Goal: Entertainment & Leisure: Consume media (video, audio)

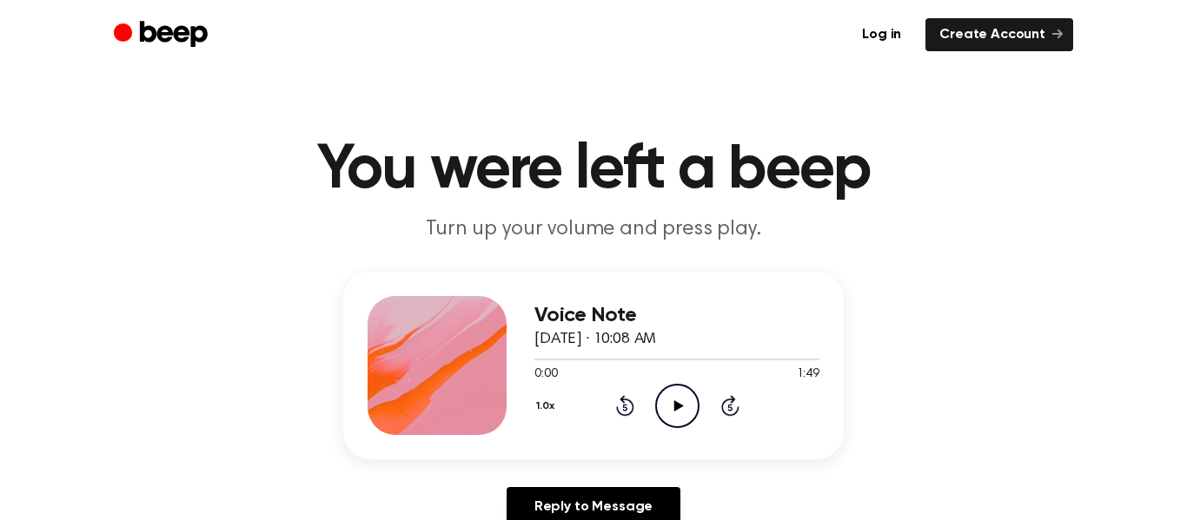
click at [466, 336] on div at bounding box center [437, 365] width 139 height 139
click at [677, 401] on icon "Play Audio" at bounding box center [677, 406] width 44 height 44
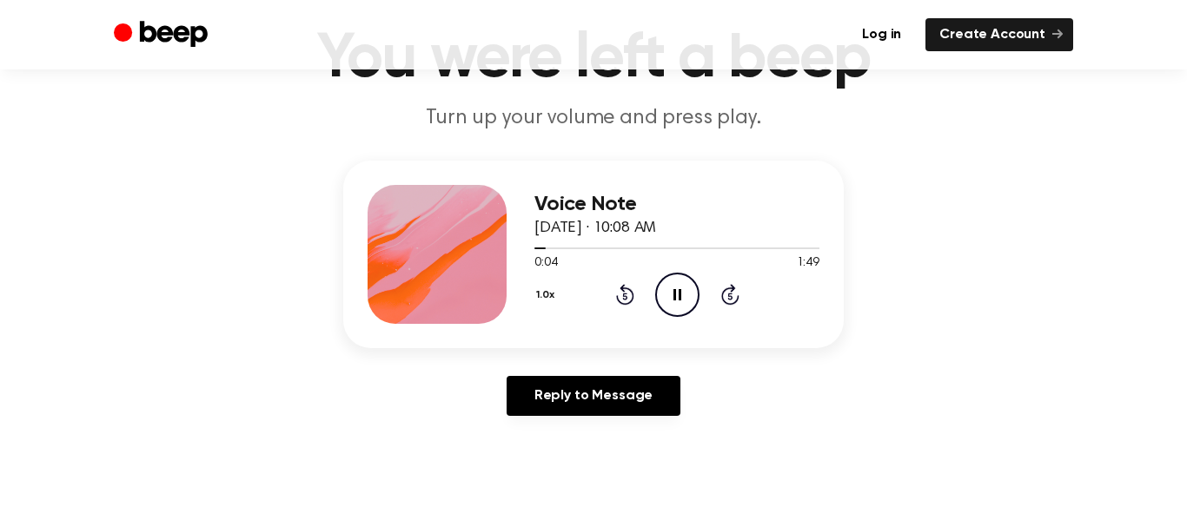
scroll to position [136, 0]
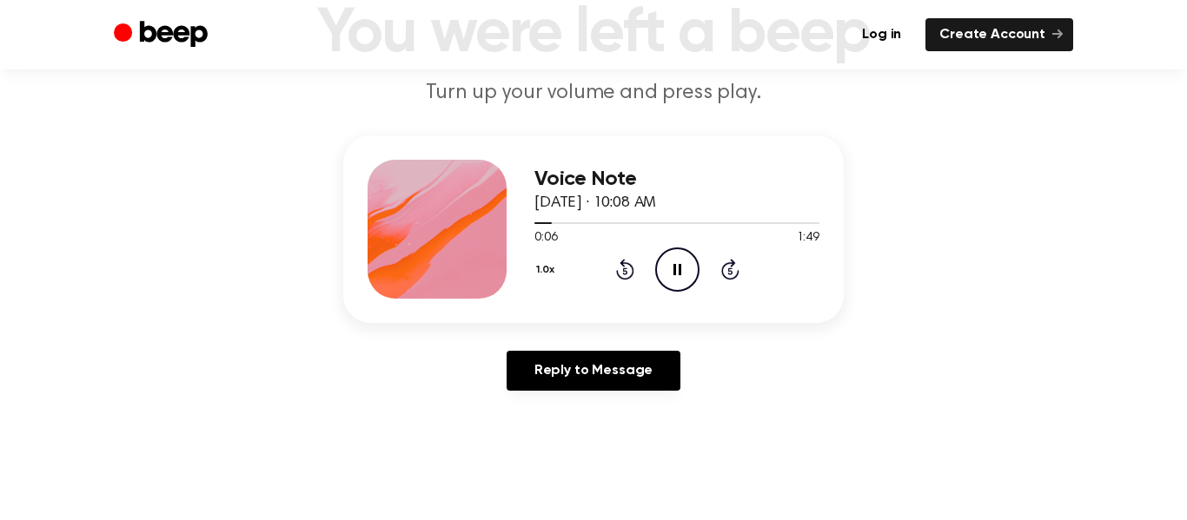
click at [693, 255] on circle at bounding box center [677, 269] width 43 height 43
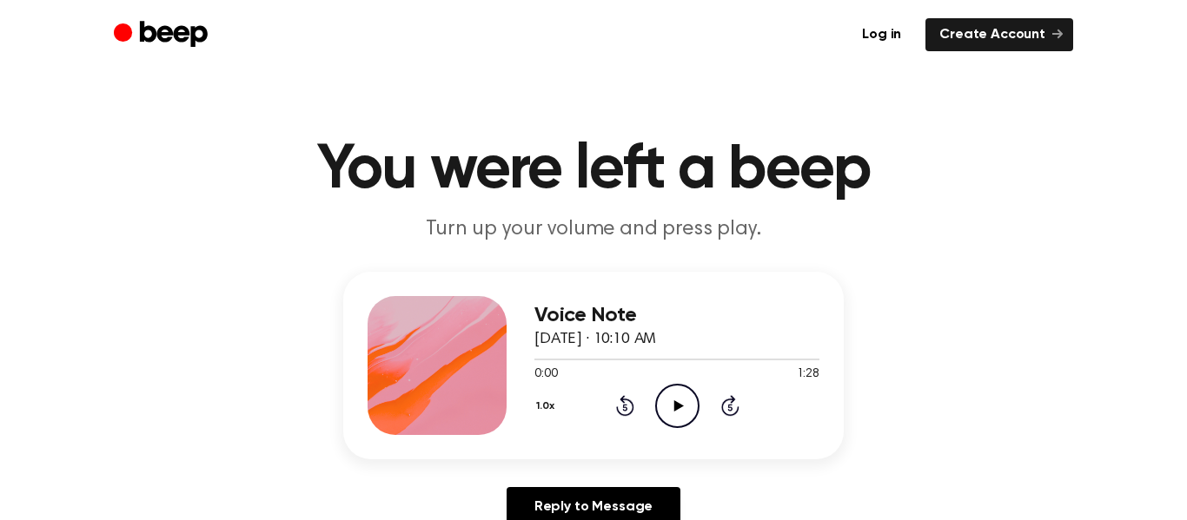
click at [669, 406] on icon "Play Audio" at bounding box center [677, 406] width 44 height 44
click at [685, 418] on icon "Play Audio" at bounding box center [677, 406] width 44 height 44
click at [685, 418] on icon "Pause Audio" at bounding box center [677, 406] width 44 height 44
click at [688, 391] on icon "Play Audio" at bounding box center [677, 406] width 44 height 44
click at [677, 408] on icon "Pause Audio" at bounding box center [677, 406] width 44 height 44
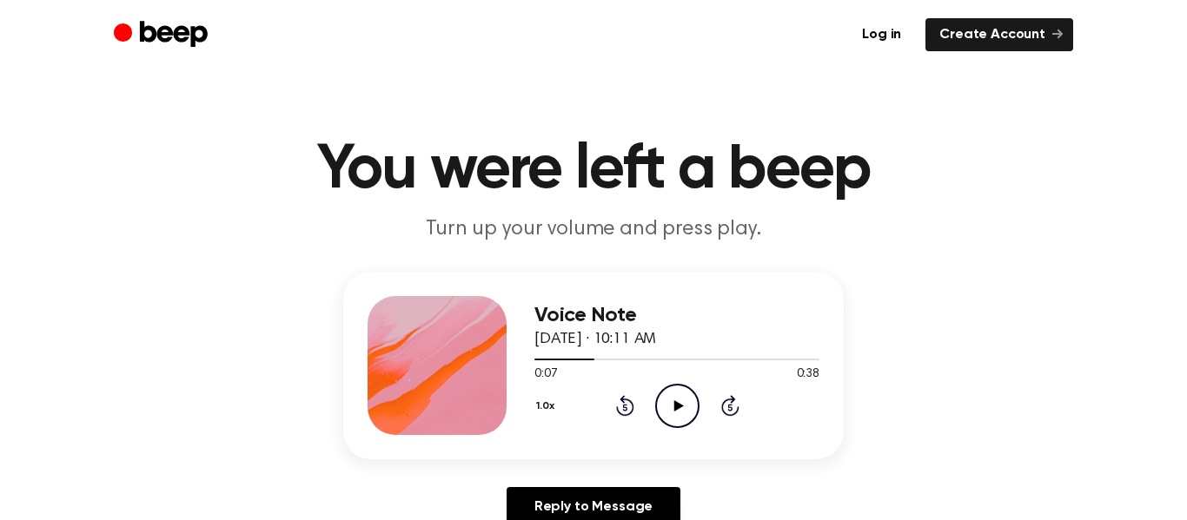
click at [681, 411] on icon "Play Audio" at bounding box center [677, 406] width 44 height 44
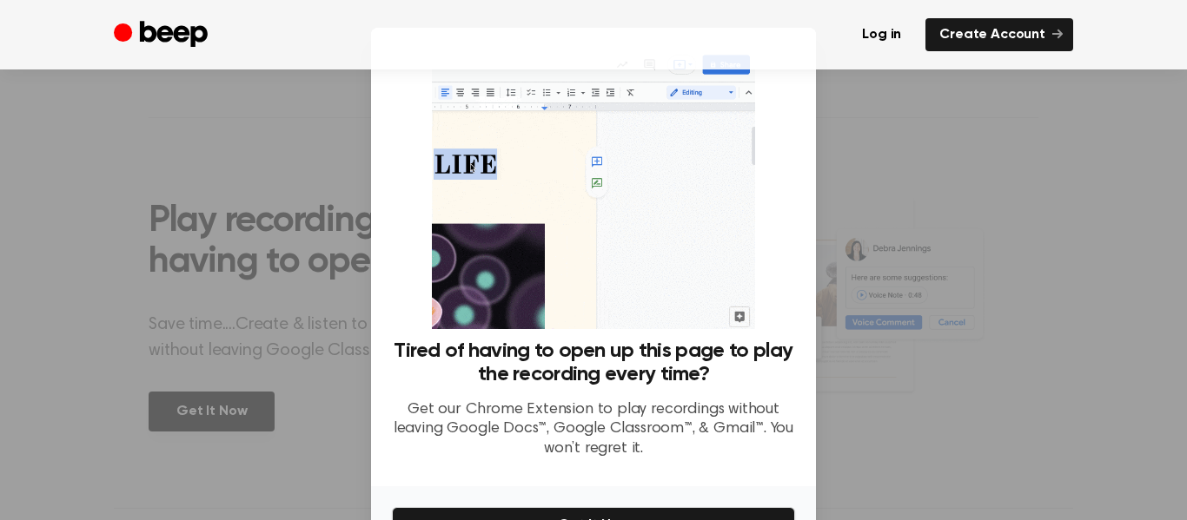
scroll to position [107, 0]
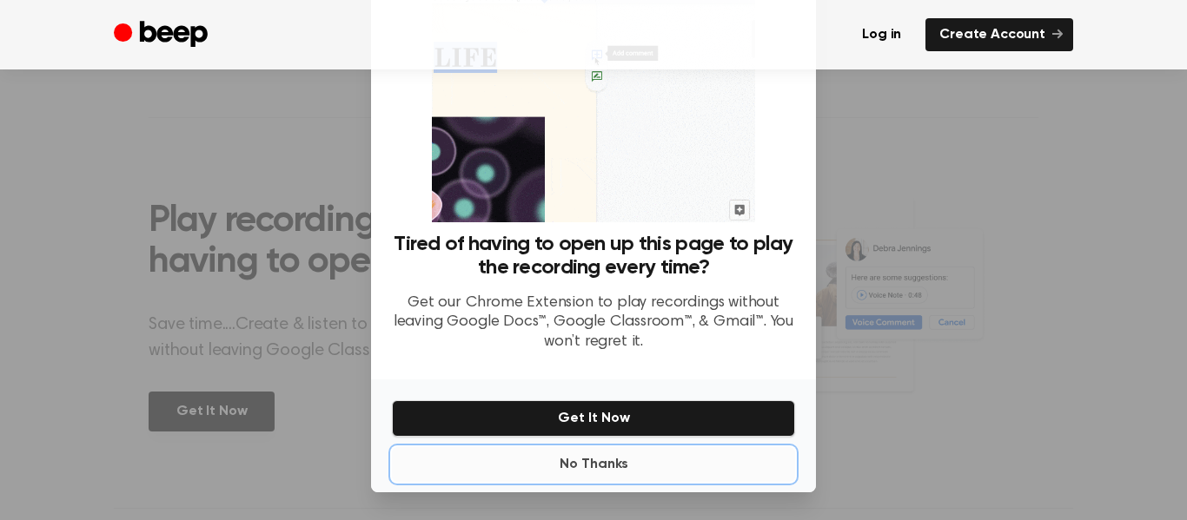
click at [744, 467] on button "No Thanks" at bounding box center [593, 464] width 403 height 35
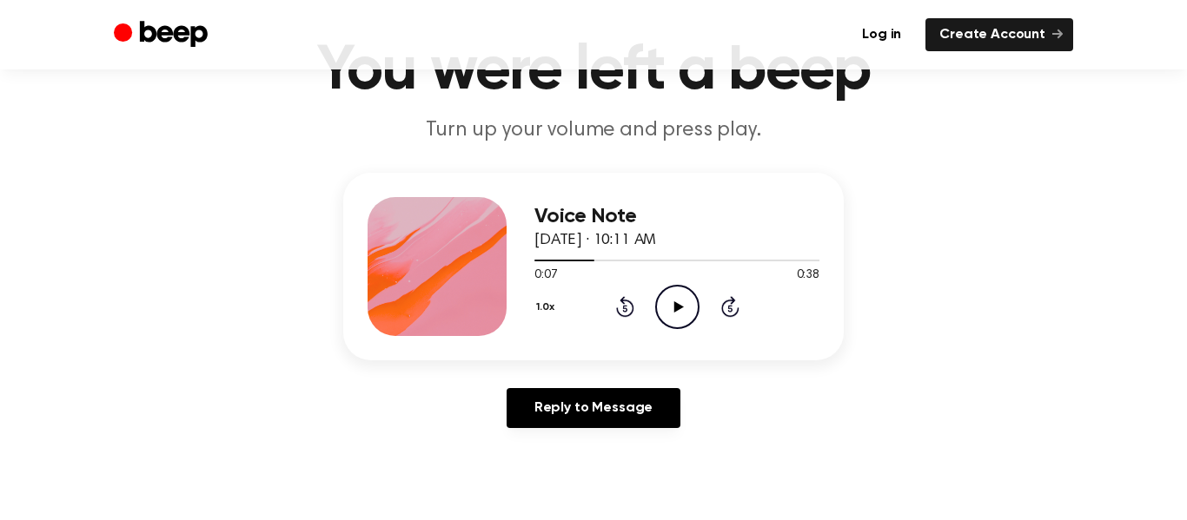
scroll to position [98, 0]
click at [687, 322] on icon "Play Audio" at bounding box center [677, 308] width 44 height 44
click at [677, 309] on icon "Pause Audio" at bounding box center [677, 308] width 44 height 44
click at [616, 311] on icon at bounding box center [625, 307] width 18 height 21
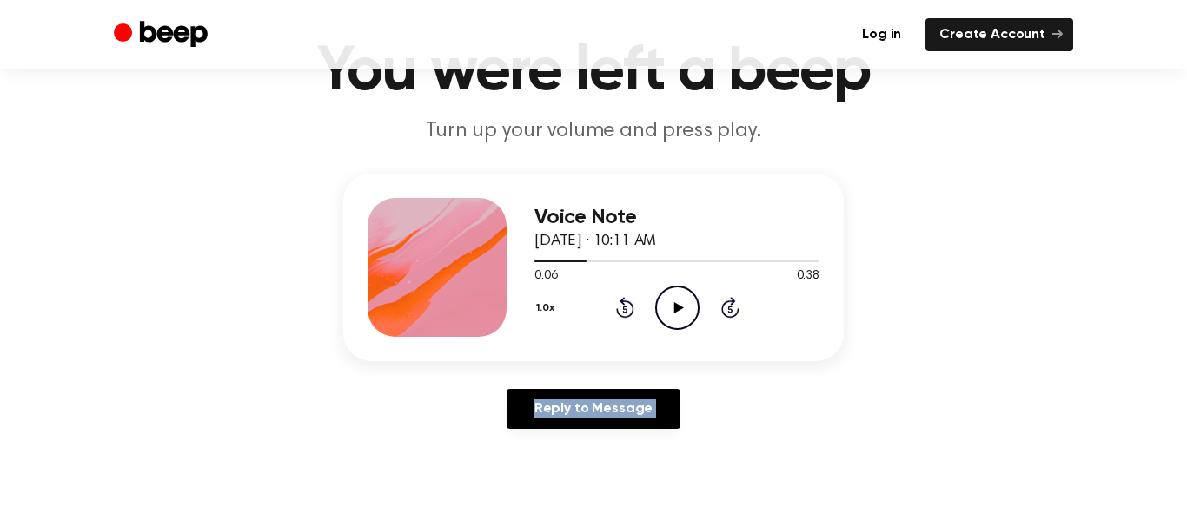
click at [616, 311] on icon at bounding box center [625, 307] width 18 height 21
click at [679, 312] on icon "Play Audio" at bounding box center [677, 308] width 44 height 44
click at [690, 311] on icon "Pause Audio" at bounding box center [677, 308] width 44 height 44
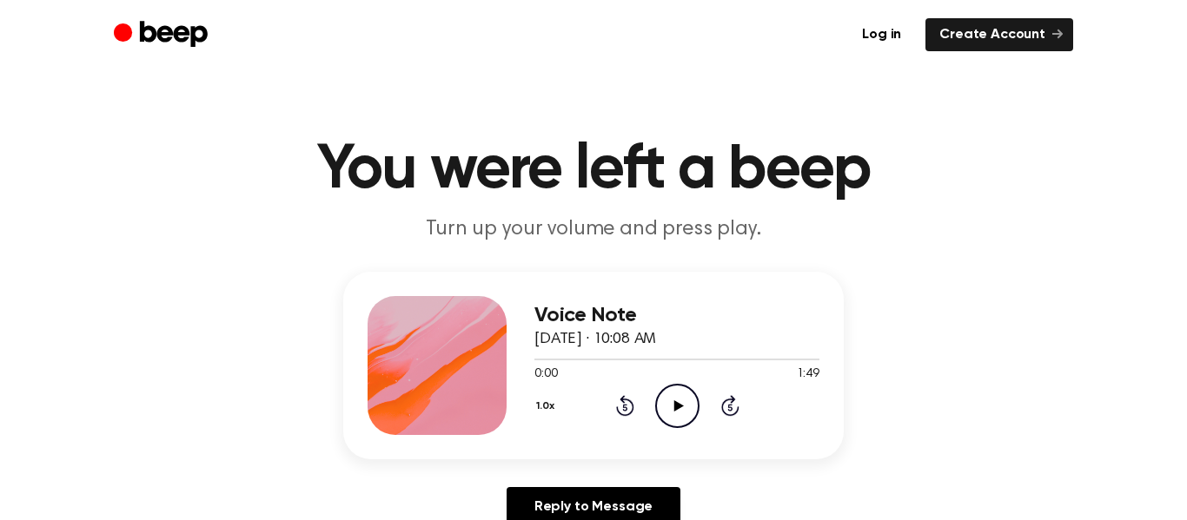
click at [687, 394] on icon "Play Audio" at bounding box center [677, 406] width 44 height 44
click at [695, 409] on icon "Pause Audio" at bounding box center [677, 406] width 44 height 44
click at [671, 387] on icon "Play Audio" at bounding box center [677, 406] width 44 height 44
click at [677, 393] on icon "Pause Audio" at bounding box center [677, 406] width 44 height 44
click at [668, 401] on icon "Play Audio" at bounding box center [677, 406] width 44 height 44
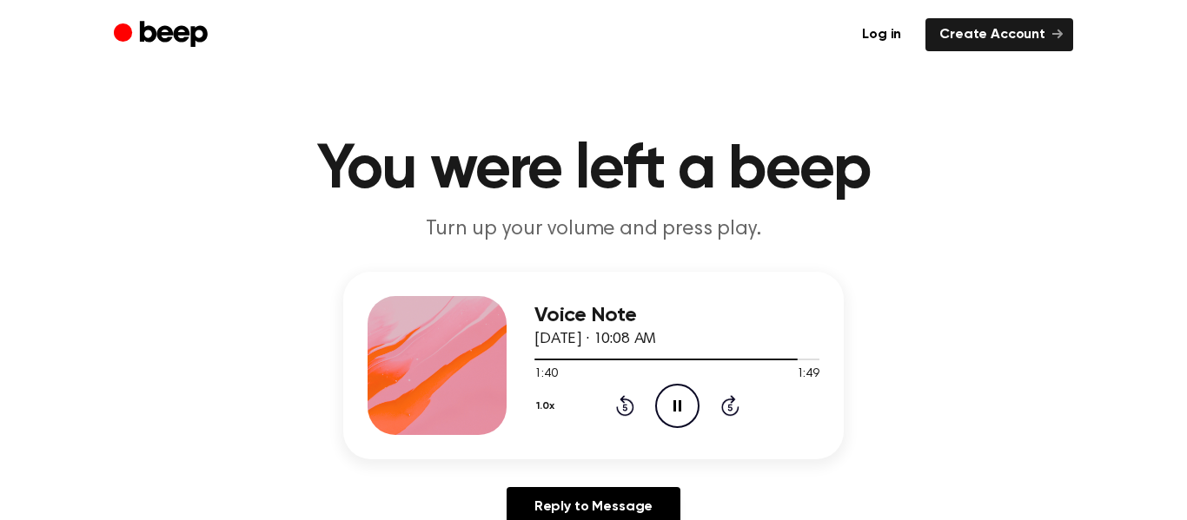
click at [681, 415] on icon "Pause Audio" at bounding box center [677, 406] width 44 height 44
click at [687, 393] on icon "Play Audio" at bounding box center [677, 406] width 44 height 44
drag, startPoint x: 811, startPoint y: 361, endPoint x: 514, endPoint y: 358, distance: 297.1
click at [514, 358] on div "Voice Note August 19, 2025 · 10:08 AM 1:49 1:49 Your browser does not support t…" at bounding box center [593, 366] width 500 height 188
click at [944, 294] on div "Voice Note August 19, 2025 · 10:08 AM 1:49 1:49 Your browser does not support t…" at bounding box center [593, 406] width 1145 height 269
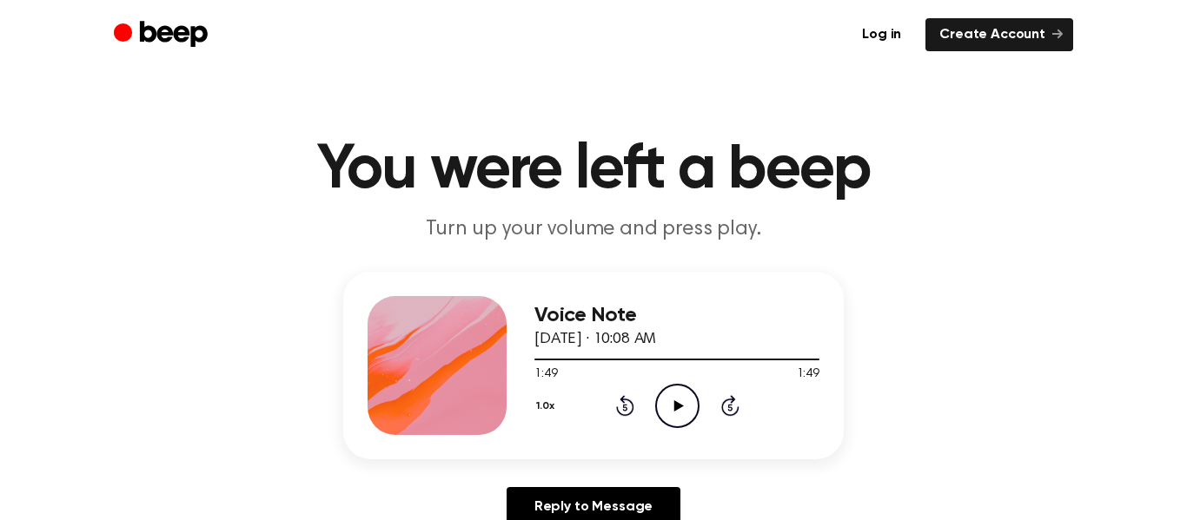
click at [622, 393] on div "1.0x Rewind 5 seconds Play Audio Skip 5 seconds" at bounding box center [676, 406] width 285 height 44
click at [621, 403] on icon "Rewind 5 seconds" at bounding box center [624, 405] width 19 height 23
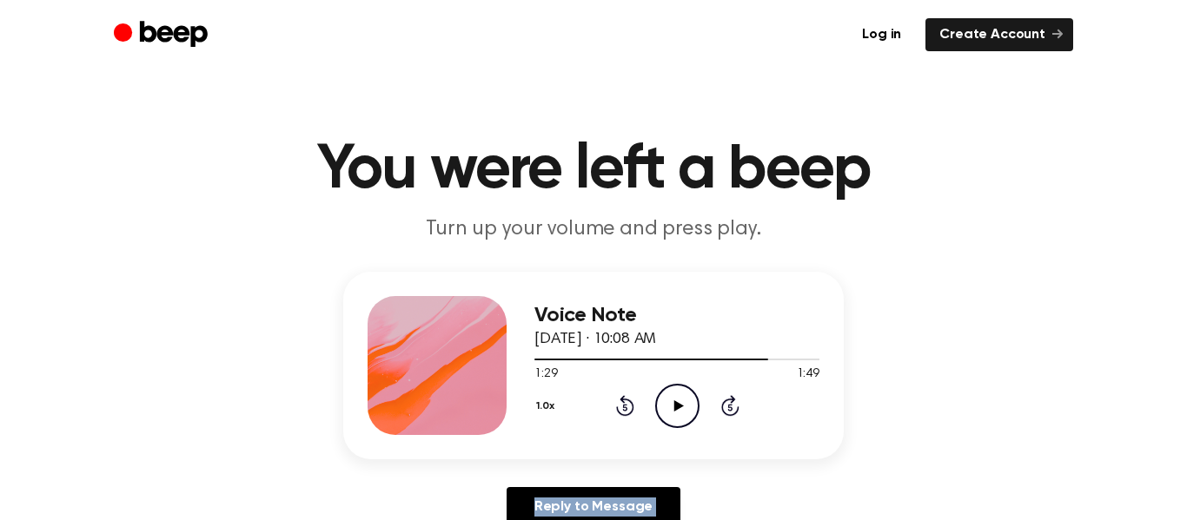
click at [621, 403] on icon "Rewind 5 seconds" at bounding box center [624, 405] width 19 height 23
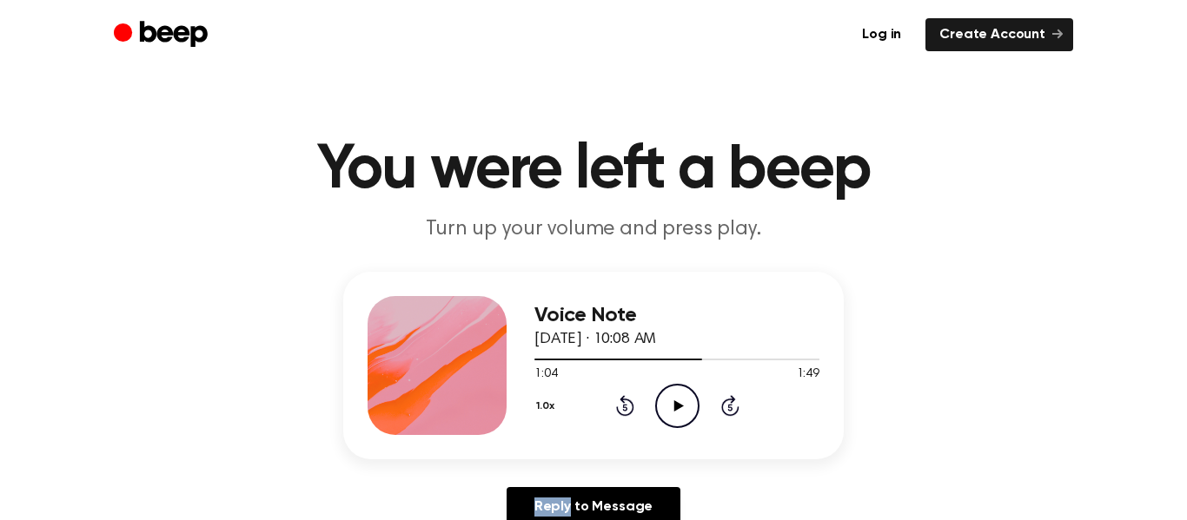
click at [621, 403] on icon "Rewind 5 seconds" at bounding box center [624, 405] width 19 height 23
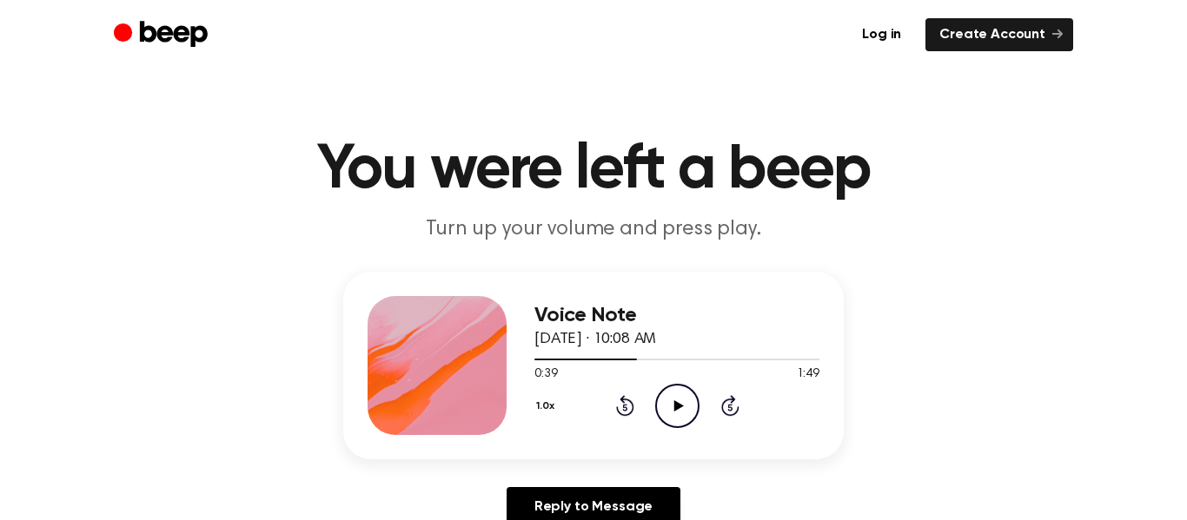
click at [621, 403] on icon "Rewind 5 seconds" at bounding box center [624, 405] width 19 height 23
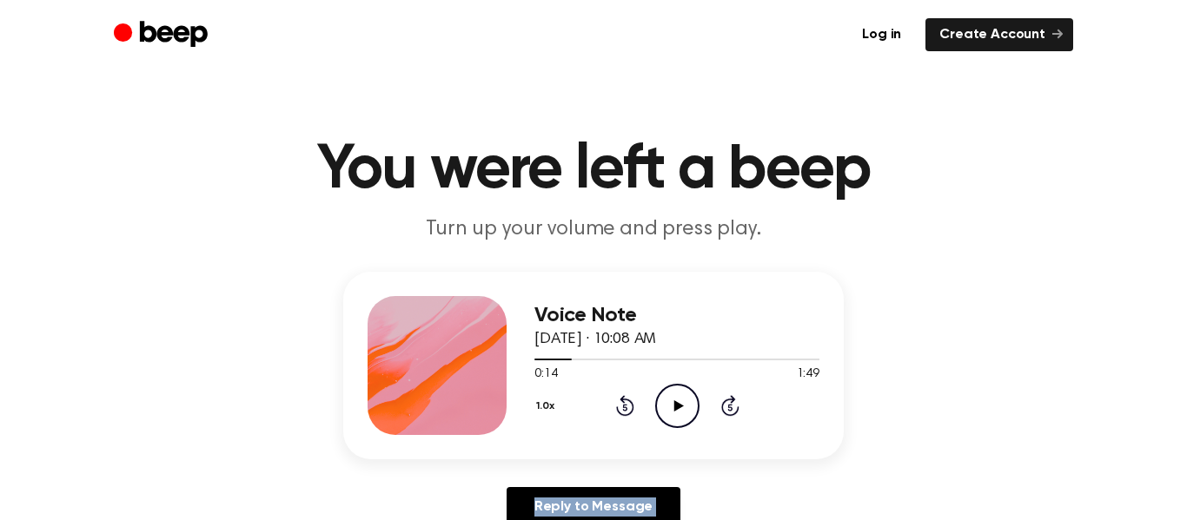
click at [621, 403] on icon "Rewind 5 seconds" at bounding box center [624, 405] width 19 height 23
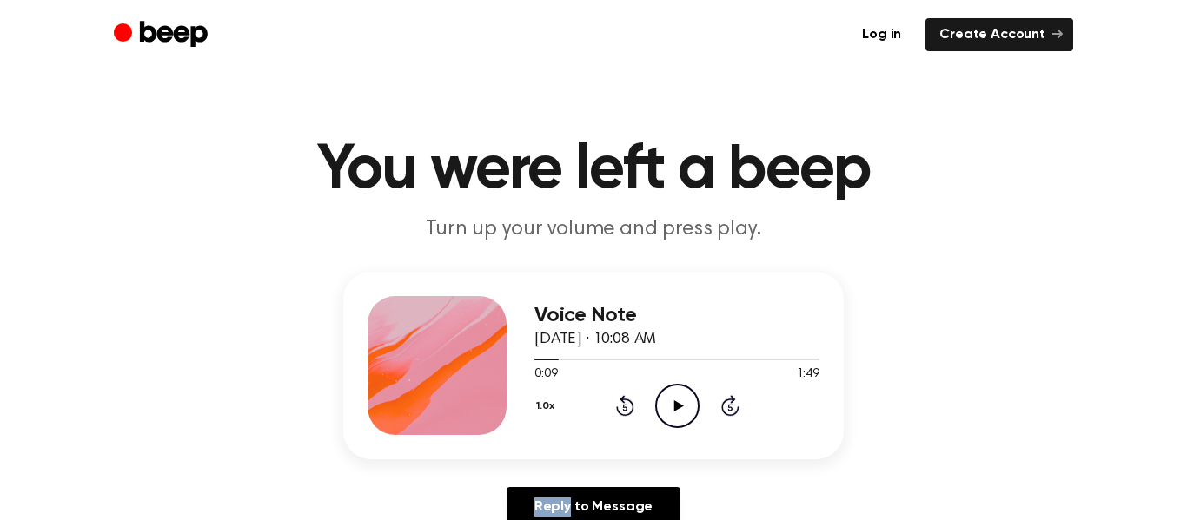
click at [621, 403] on icon "Rewind 5 seconds" at bounding box center [624, 405] width 19 height 23
click at [676, 411] on icon "Play Audio" at bounding box center [677, 406] width 44 height 44
click at [633, 396] on div "1.0x Rewind 5 seconds Play Audio Skip 5 seconds" at bounding box center [676, 406] width 285 height 44
click at [627, 403] on icon "Rewind 5 seconds" at bounding box center [624, 405] width 19 height 23
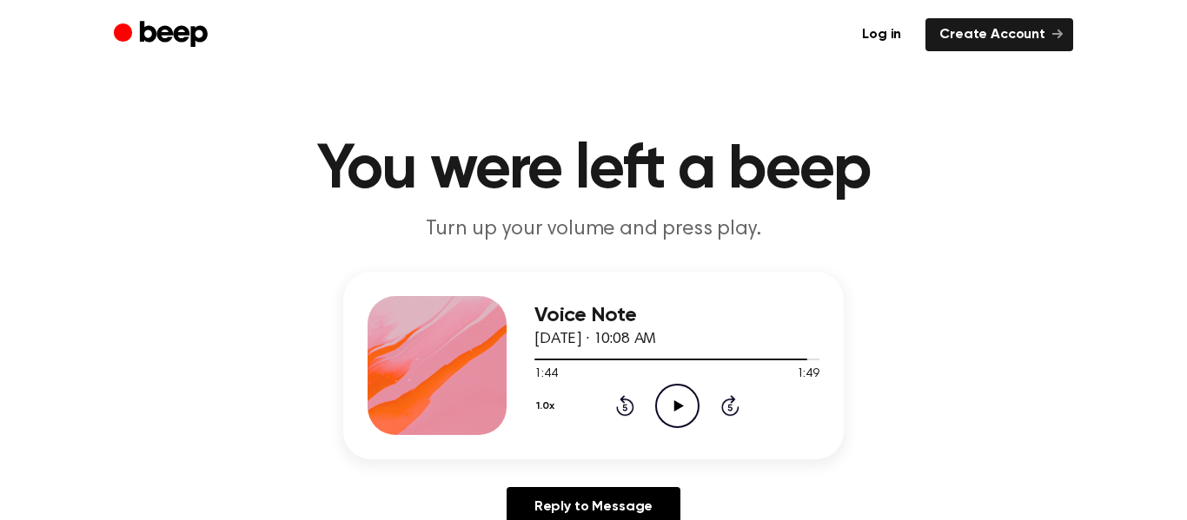
click at [627, 403] on icon "Rewind 5 seconds" at bounding box center [624, 405] width 19 height 23
click at [684, 404] on icon "Play Audio" at bounding box center [677, 406] width 44 height 44
click at [667, 399] on icon "Play Audio" at bounding box center [677, 406] width 44 height 44
click at [825, 333] on div "Voice Note August 19, 2025 · 10:10 AM 0:02 1:28 Your browser does not support t…" at bounding box center [593, 366] width 500 height 188
